Goal: Task Accomplishment & Management: Manage account settings

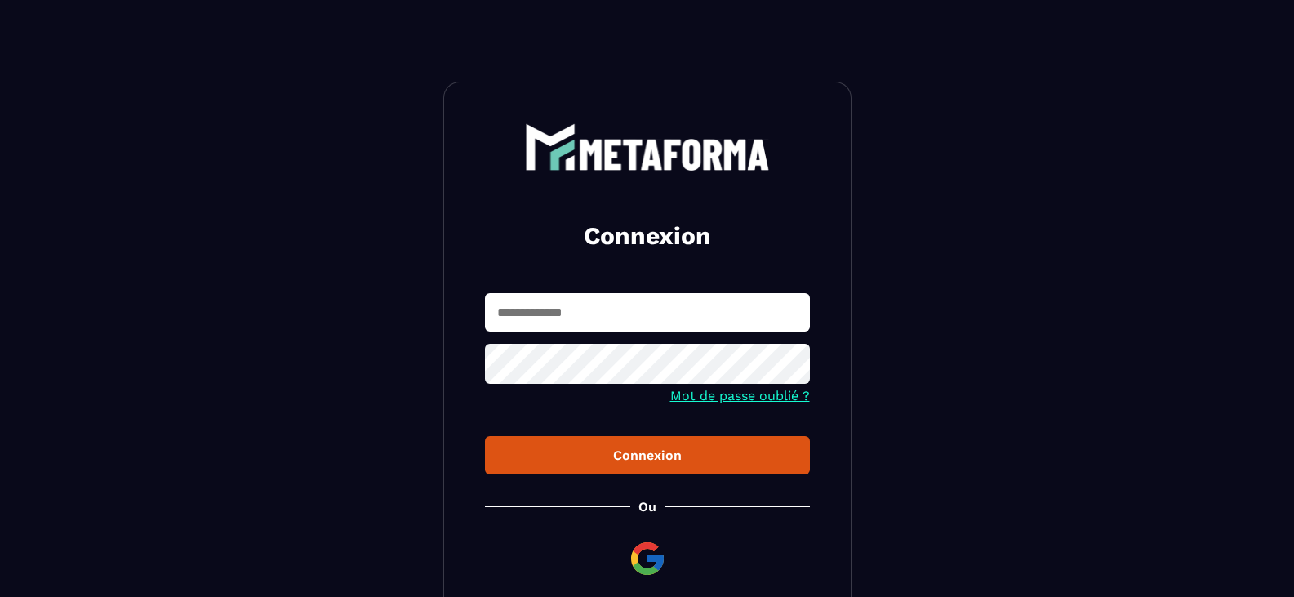
click at [638, 312] on input "text" at bounding box center [647, 312] width 325 height 38
type input "**********"
click at [790, 363] on icon at bounding box center [792, 366] width 20 height 20
click at [790, 363] on icon at bounding box center [792, 365] width 18 height 12
click at [621, 458] on div "Connexion" at bounding box center [647, 455] width 299 height 16
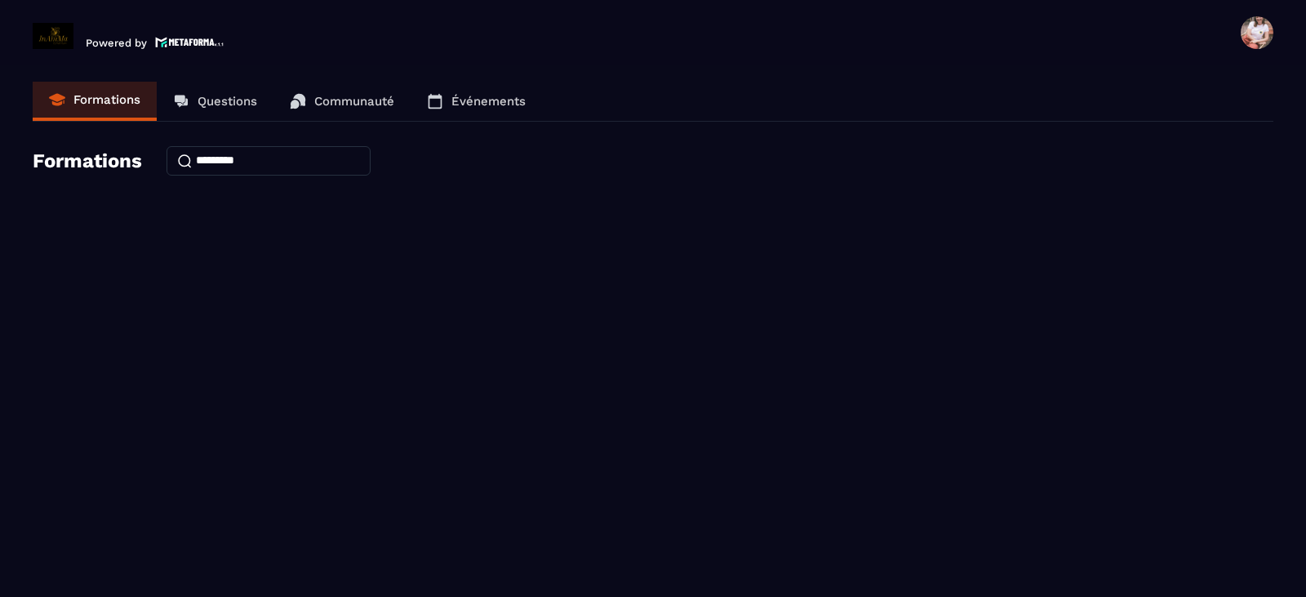
click at [1268, 22] on span at bounding box center [1257, 32] width 33 height 33
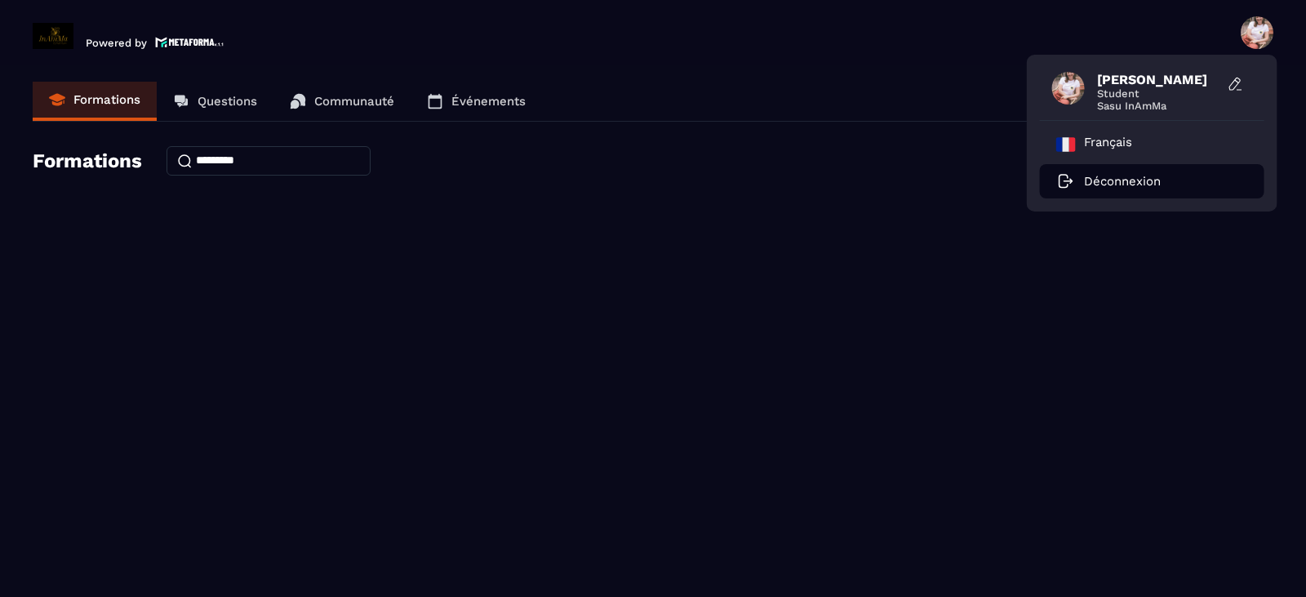
click at [1135, 177] on p "Déconnexion" at bounding box center [1122, 181] width 77 height 15
